Goal: Navigation & Orientation: Find specific page/section

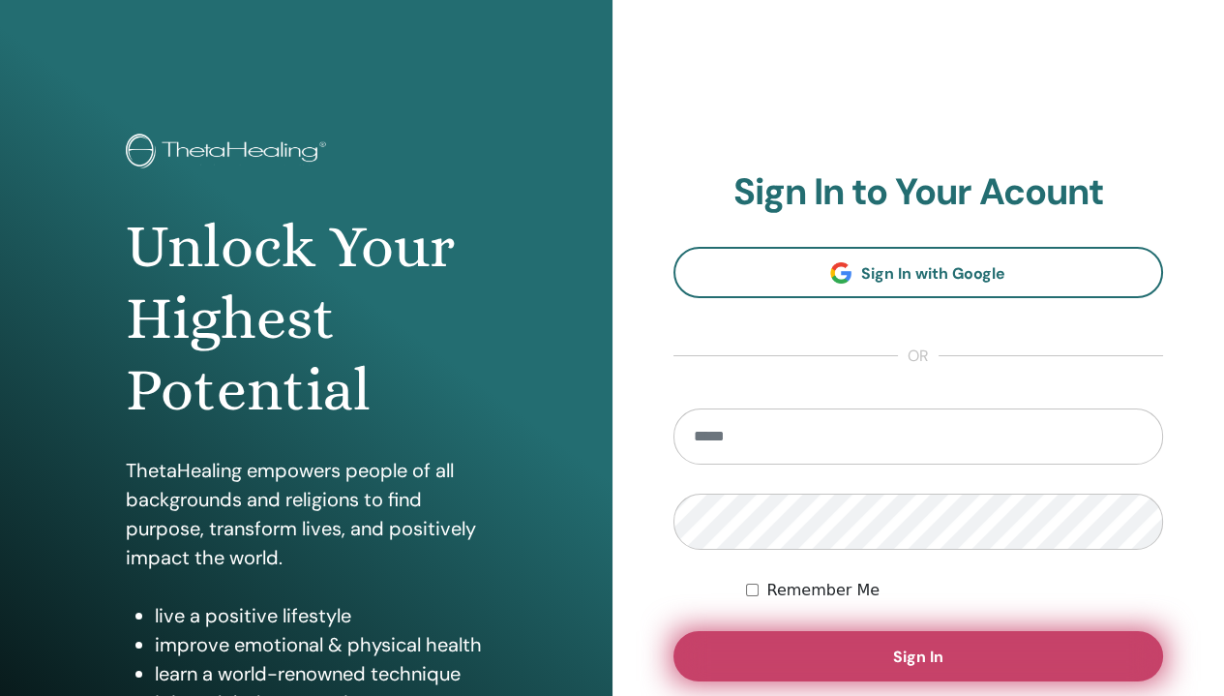
type input "**********"
click at [875, 651] on button "Sign In" at bounding box center [918, 656] width 491 height 50
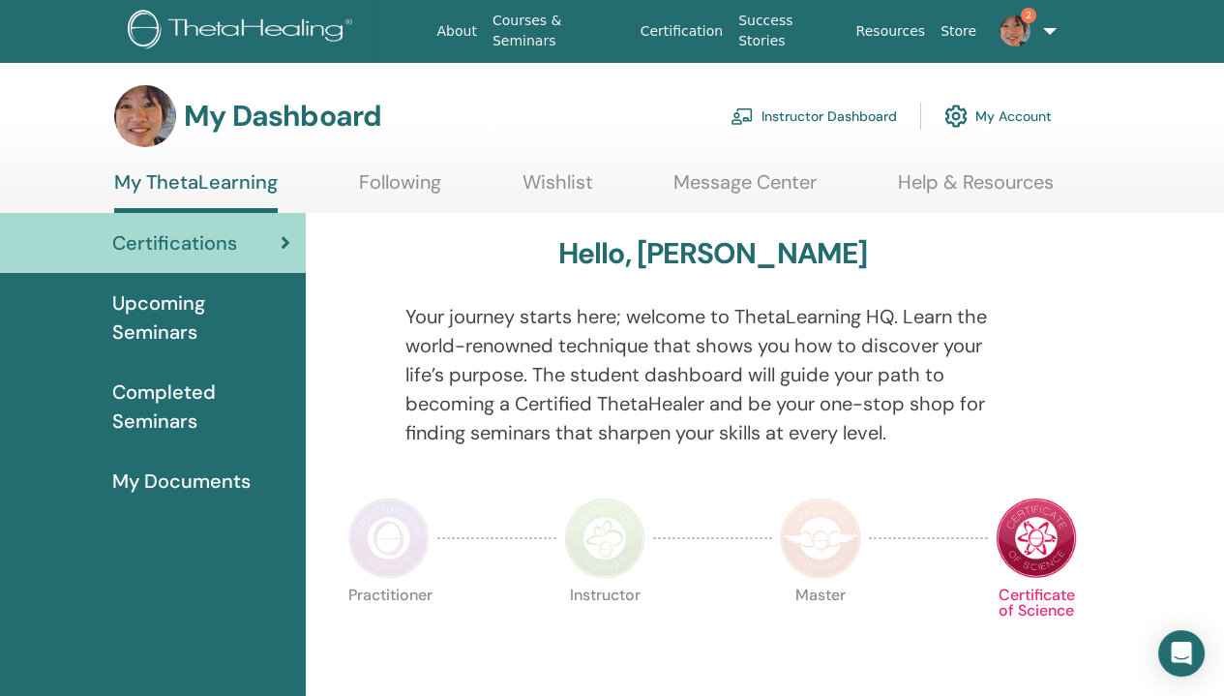
click at [189, 323] on span "Upcoming Seminars" at bounding box center [201, 317] width 178 height 58
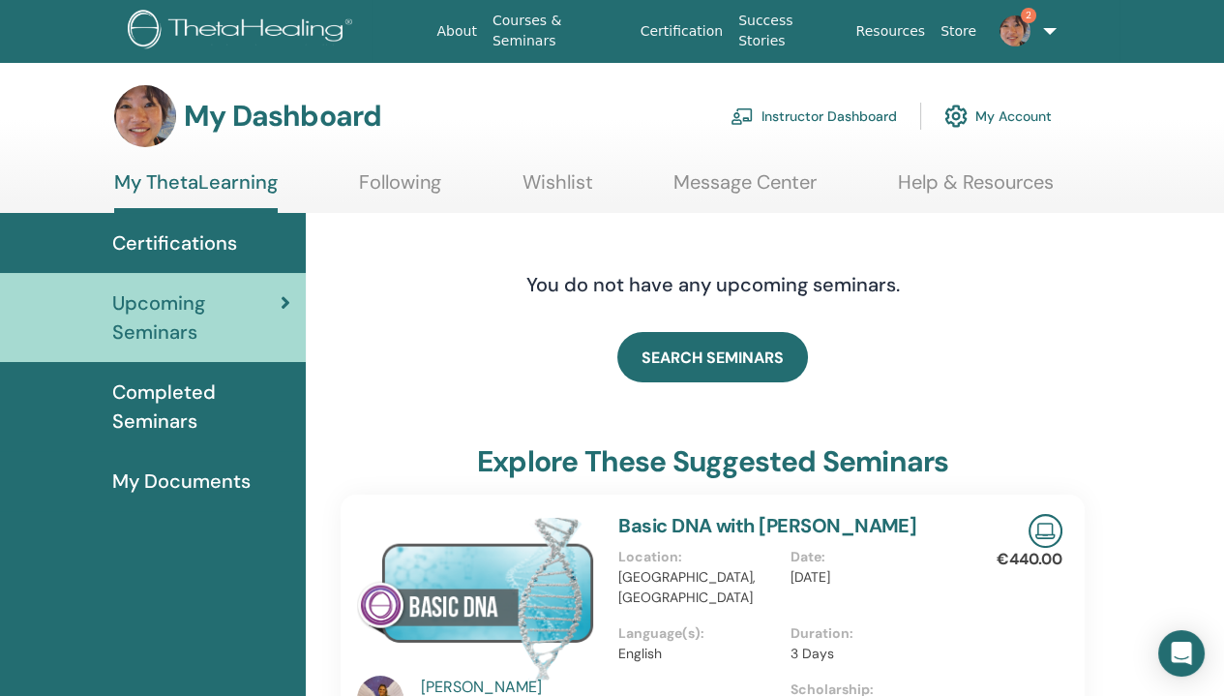
click at [176, 417] on span "Completed Seminars" at bounding box center [201, 406] width 178 height 58
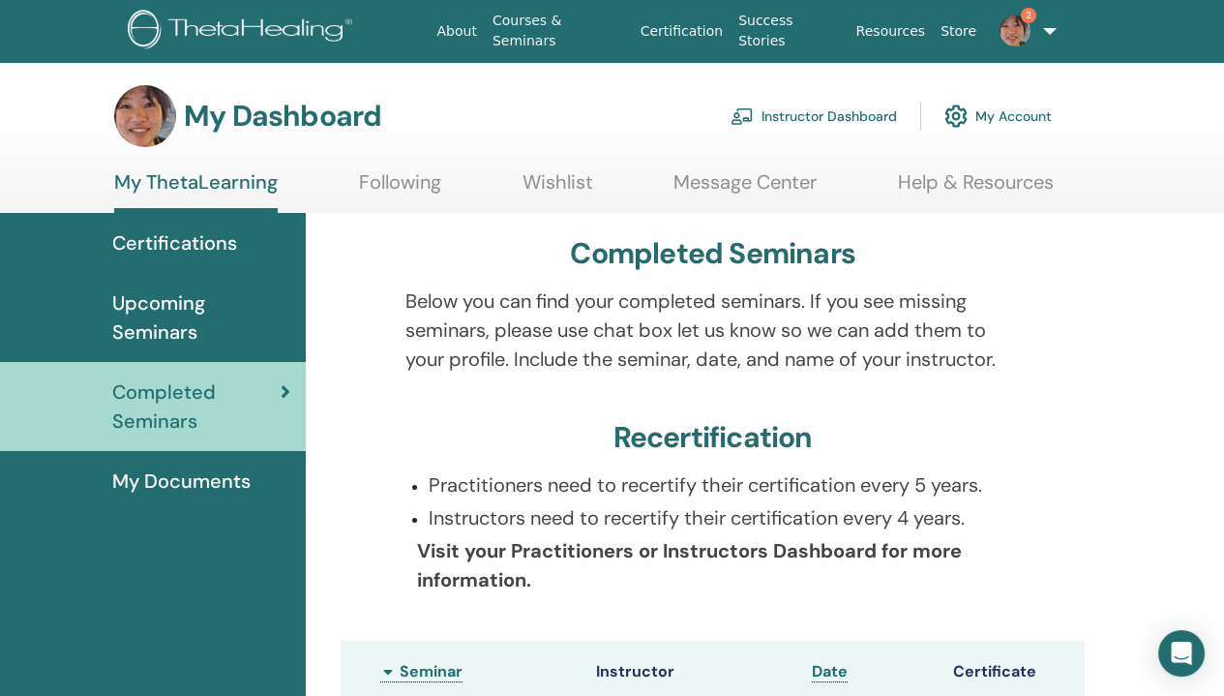
click at [783, 115] on link "Instructor Dashboard" at bounding box center [814, 116] width 166 height 43
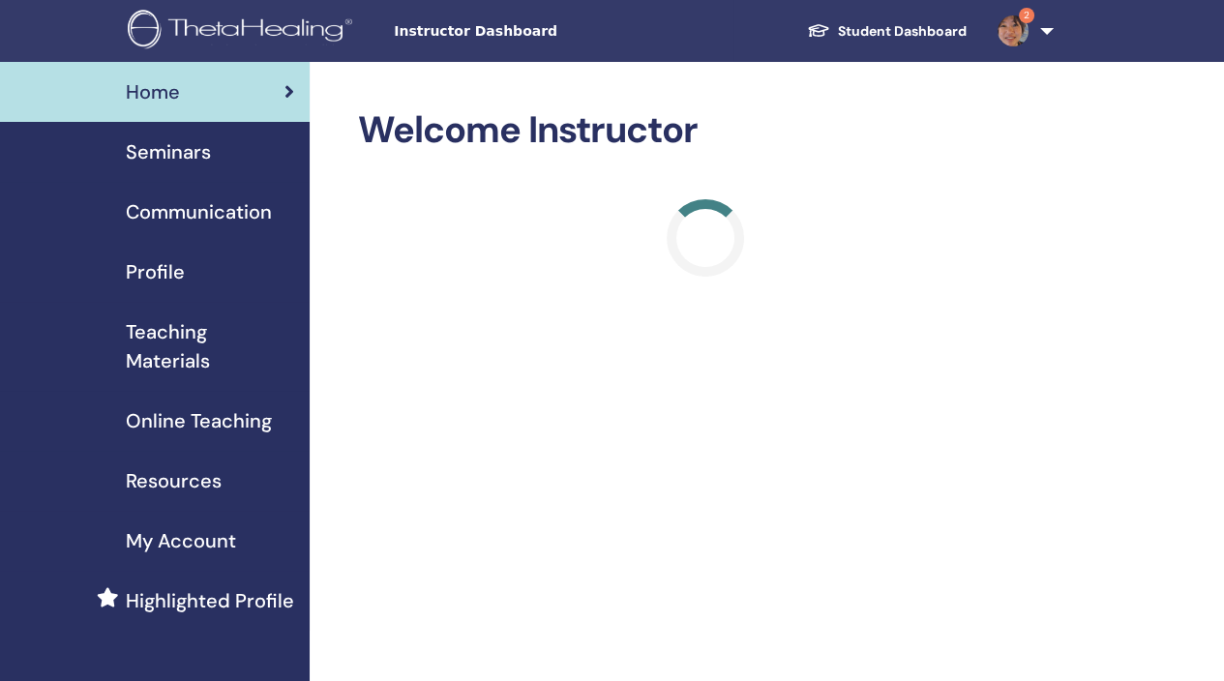
click at [1006, 28] on img at bounding box center [1013, 30] width 31 height 31
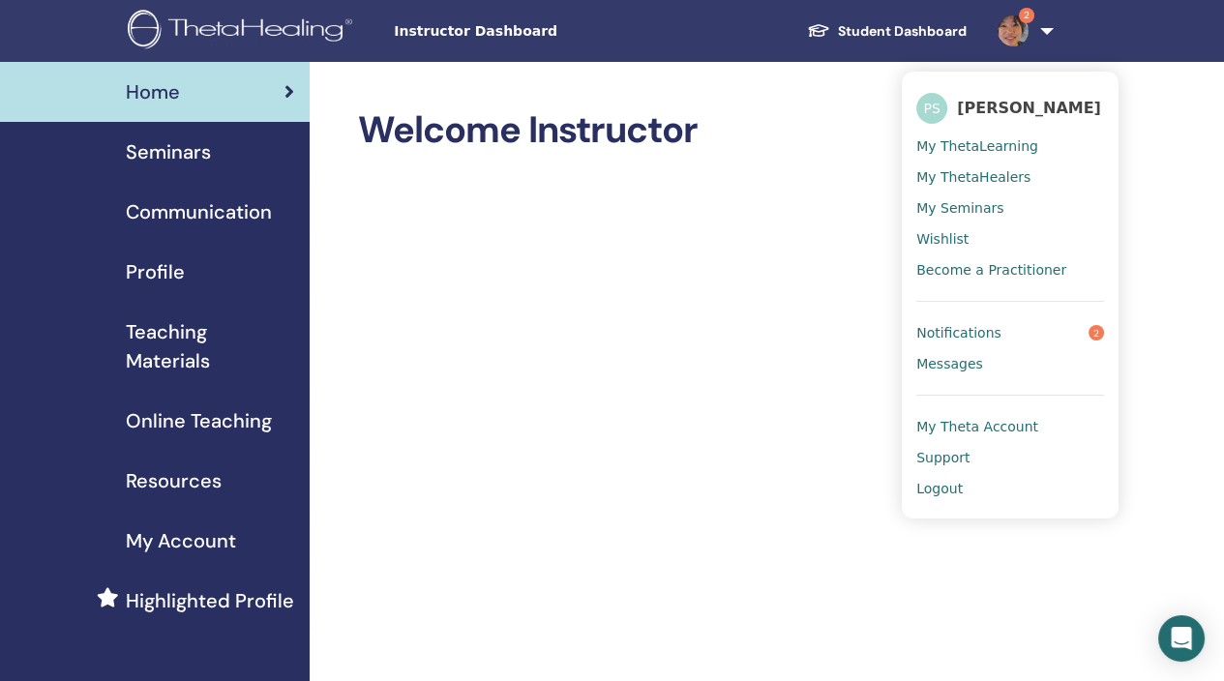
click at [983, 328] on span "Notifications" at bounding box center [958, 332] width 85 height 17
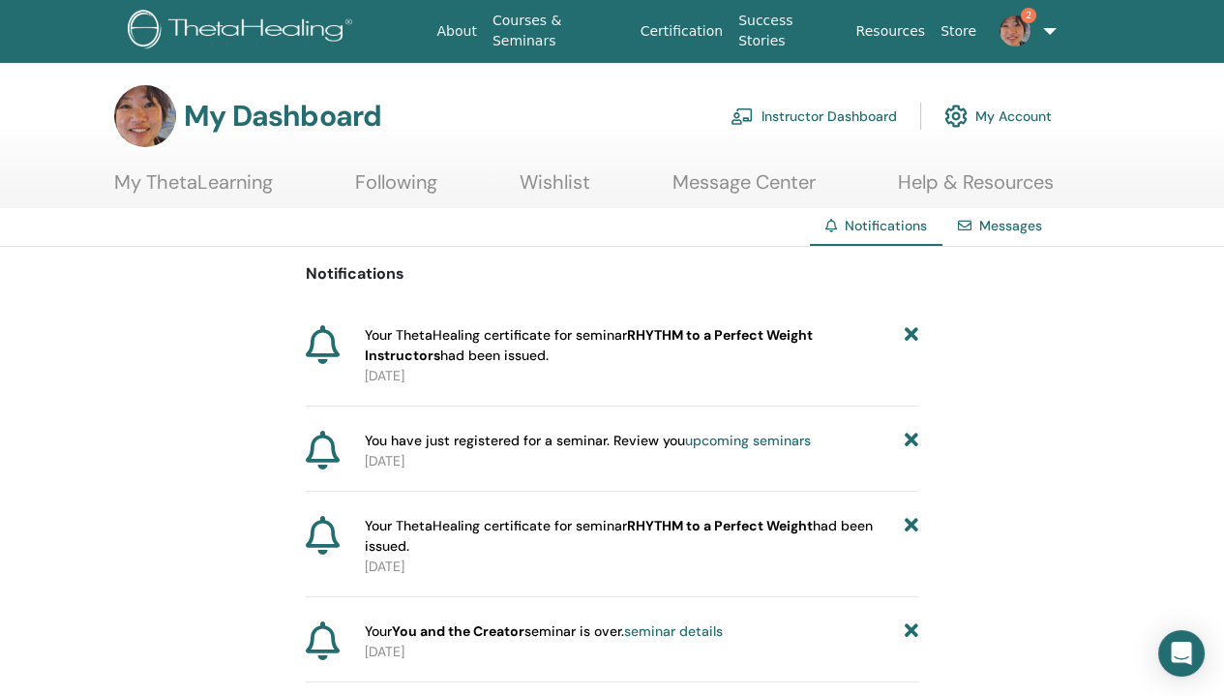
click at [205, 182] on link "My ThetaLearning" at bounding box center [193, 189] width 159 height 38
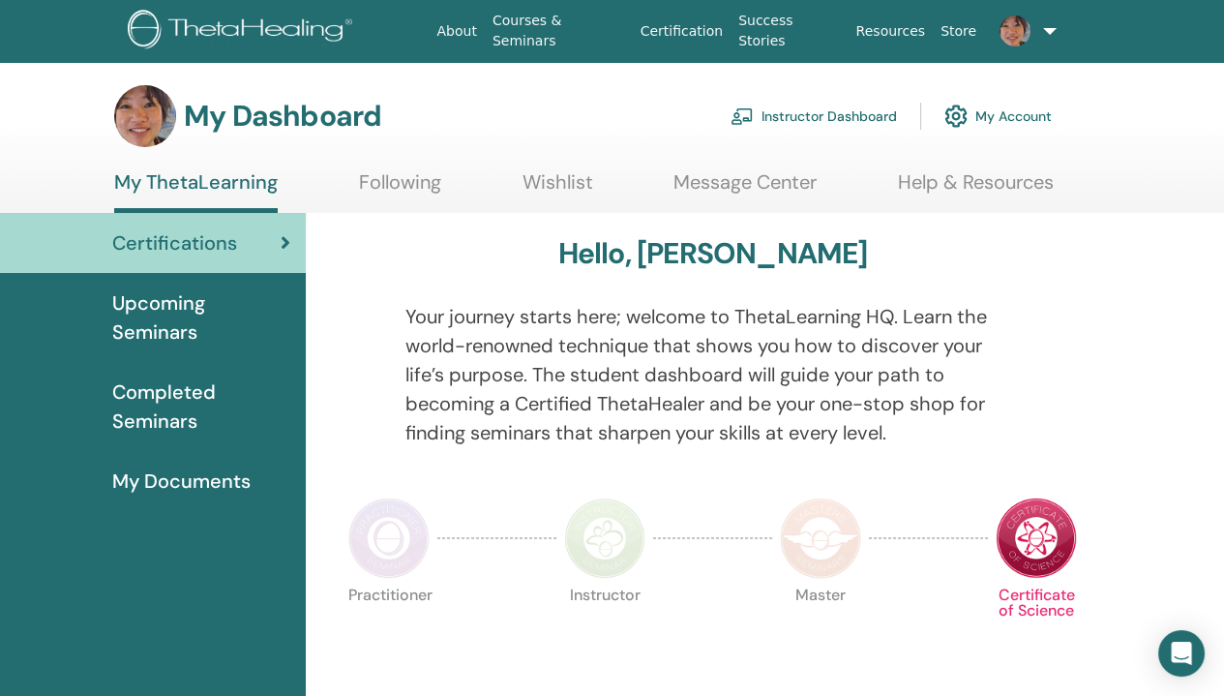
click at [163, 320] on span "Upcoming Seminars" at bounding box center [201, 317] width 178 height 58
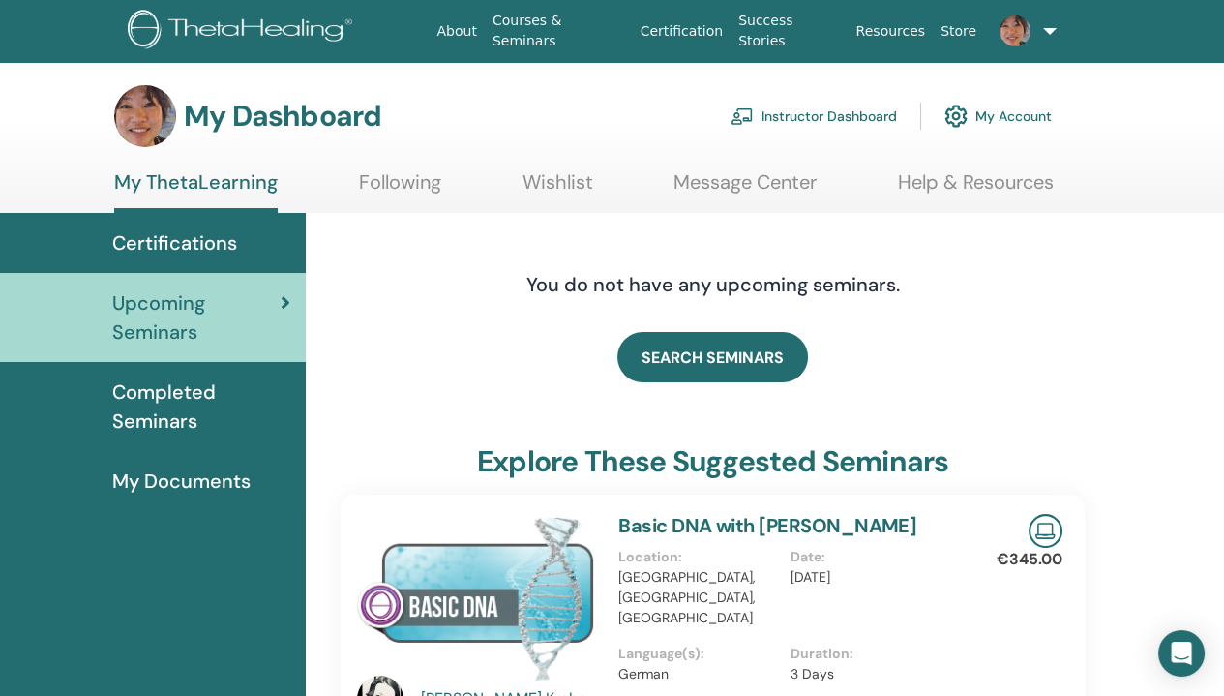
click at [164, 402] on span "Completed Seminars" at bounding box center [201, 406] width 178 height 58
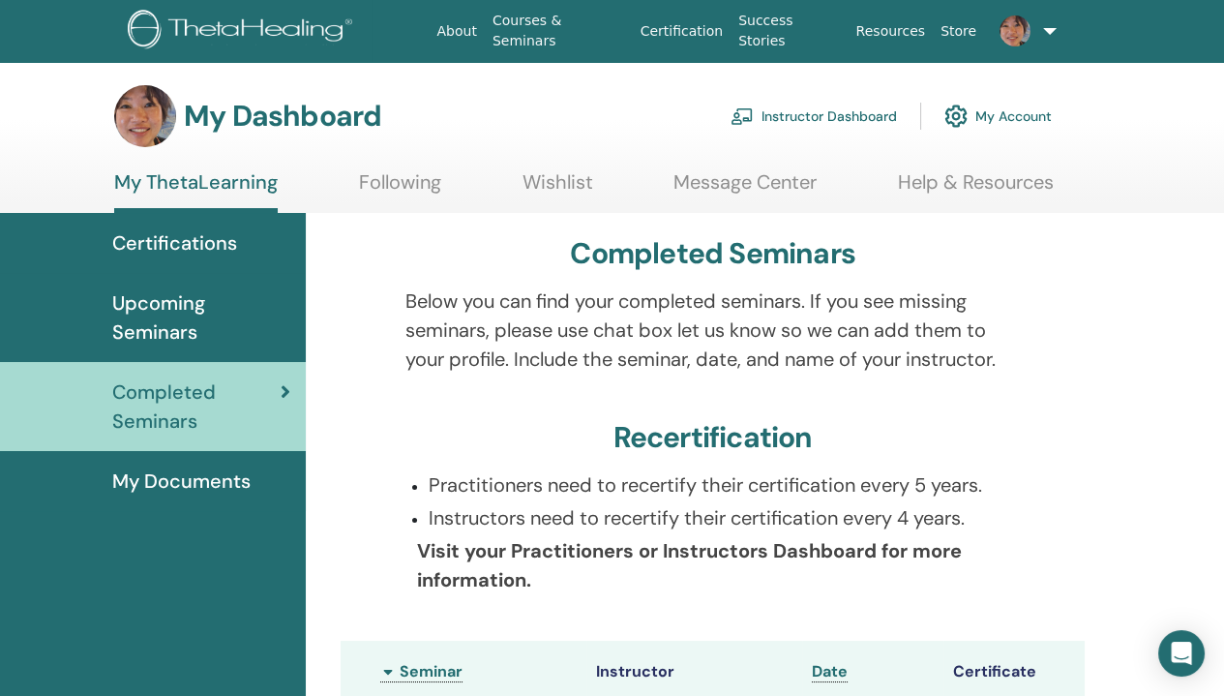
click at [831, 117] on link "Instructor Dashboard" at bounding box center [814, 116] width 166 height 43
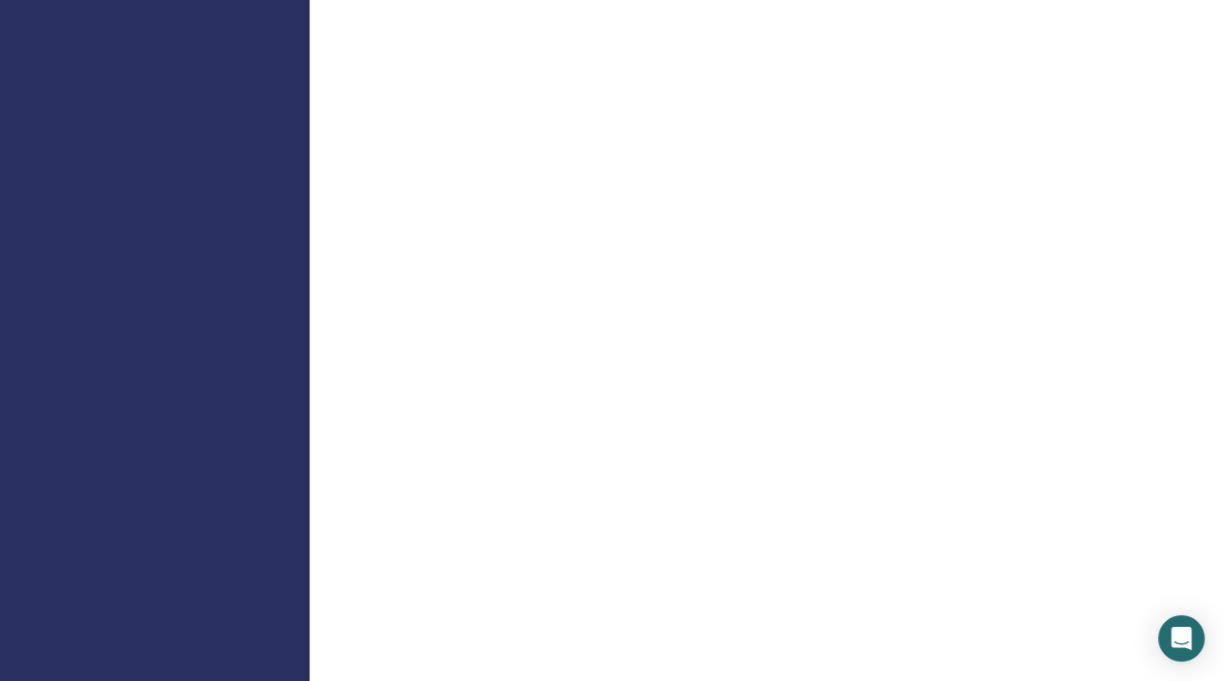
scroll to position [1452, 0]
